Goal: Check status: Check status

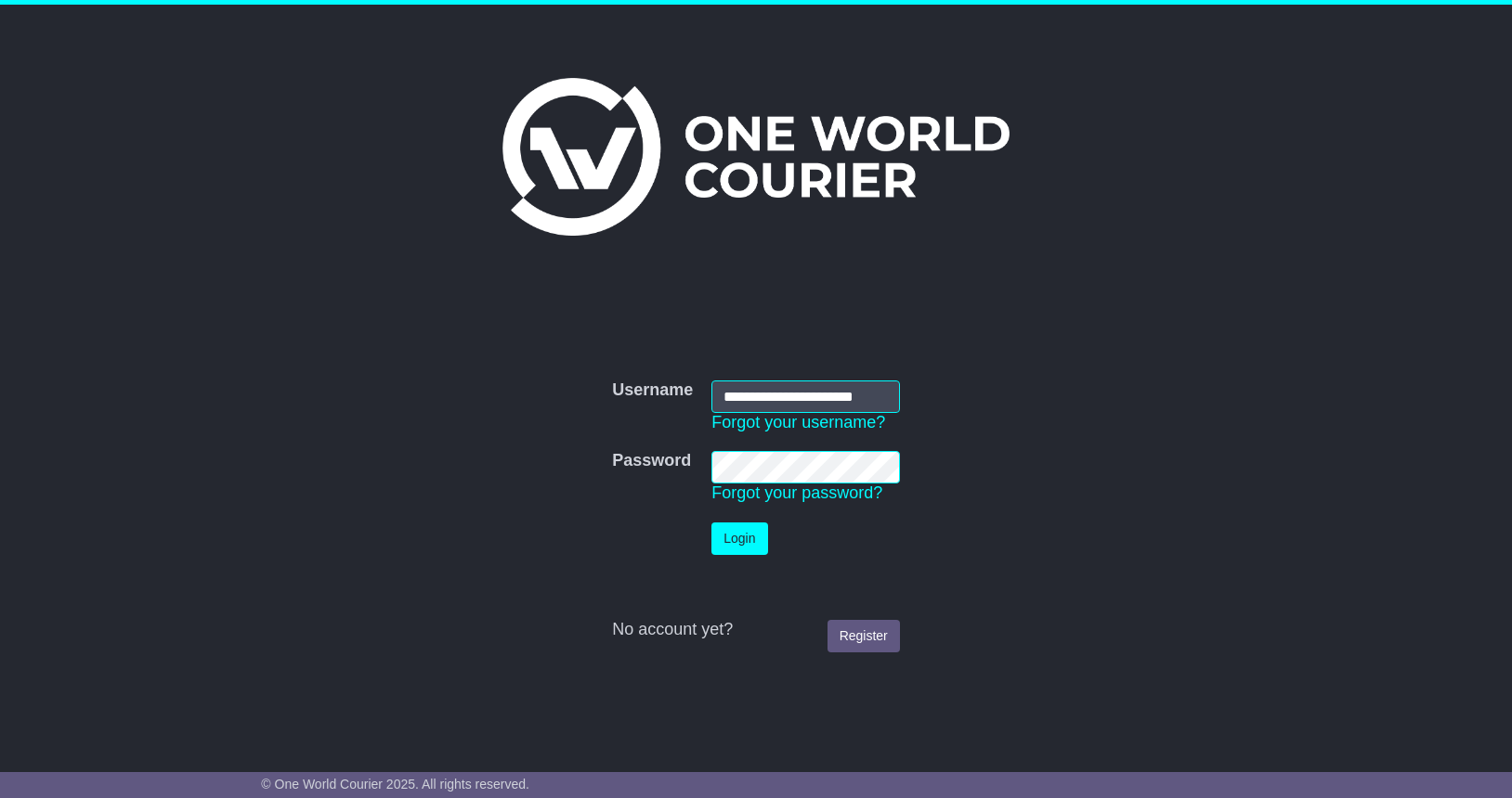
scroll to position [0, 4]
type input "**********"
click at [744, 537] on button "Login" at bounding box center [738, 539] width 56 height 32
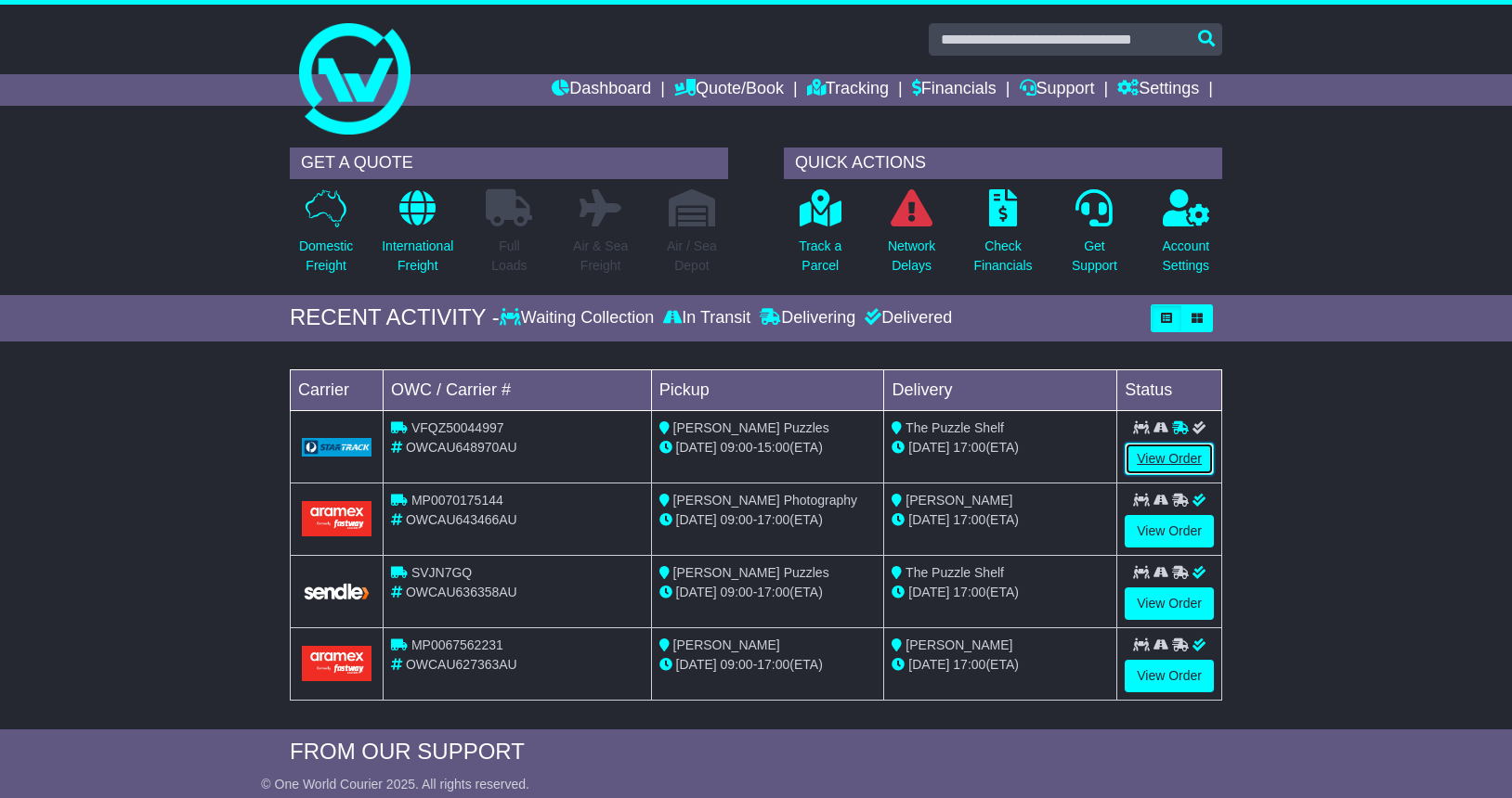
click at [1162, 458] on link "View Order" at bounding box center [1169, 459] width 89 height 32
